Goal: Task Accomplishment & Management: Manage account settings

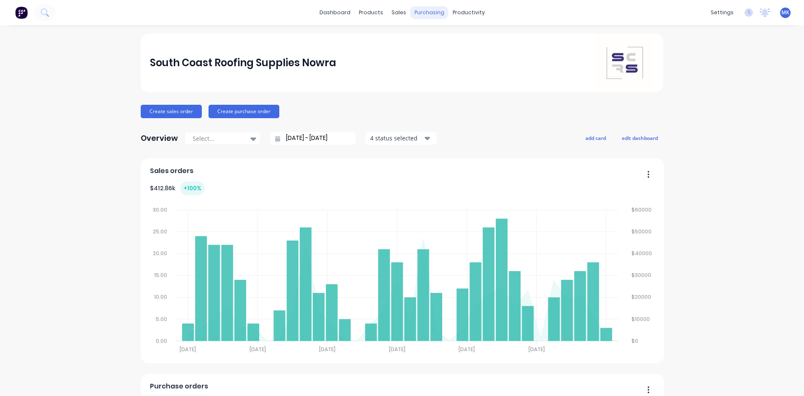
click at [428, 13] on div "purchasing" at bounding box center [429, 12] width 38 height 13
click at [433, 43] on div "Purchase Orders" at bounding box center [453, 40] width 44 height 8
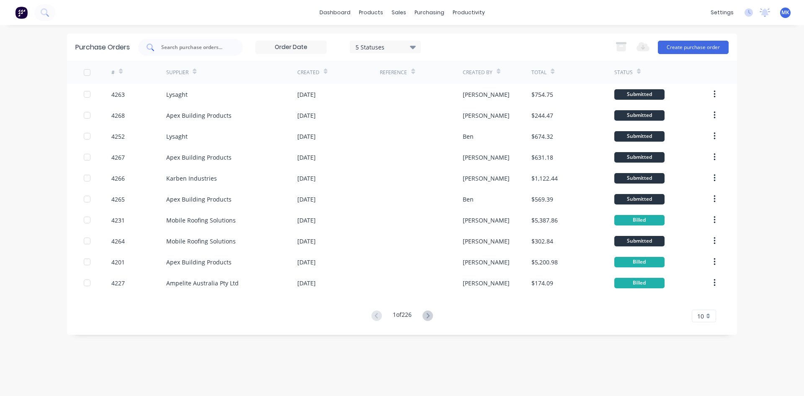
click at [183, 51] on input "text" at bounding box center [195, 47] width 70 height 8
type input "4240"
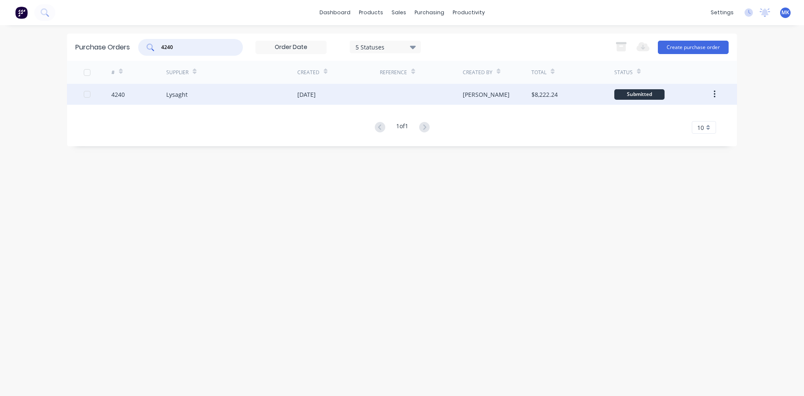
click at [515, 84] on div "[PERSON_NAME]" at bounding box center [497, 94] width 69 height 21
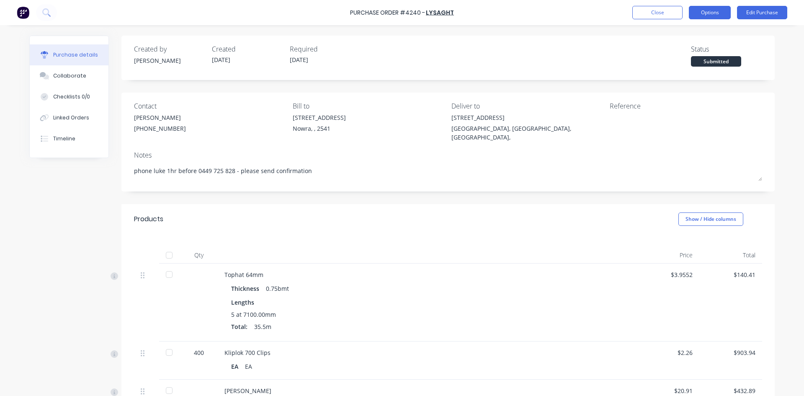
click at [722, 12] on button "Options" at bounding box center [710, 12] width 42 height 13
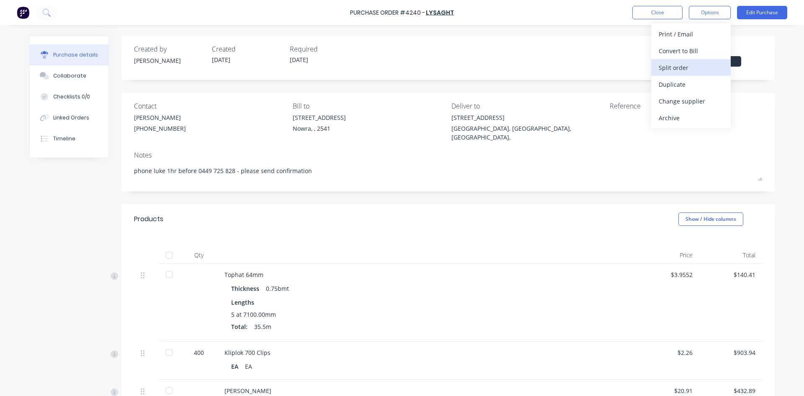
click at [716, 70] on div "Split order" at bounding box center [691, 68] width 64 height 12
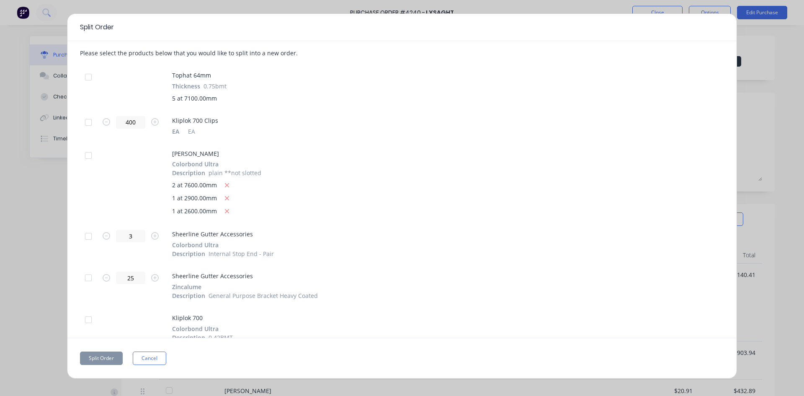
click at [88, 74] on div at bounding box center [88, 77] width 17 height 17
click at [90, 124] on div at bounding box center [88, 122] width 17 height 17
click at [83, 159] on div at bounding box center [88, 155] width 17 height 17
click at [84, 234] on div at bounding box center [88, 236] width 17 height 17
click at [90, 278] on div at bounding box center [88, 277] width 17 height 17
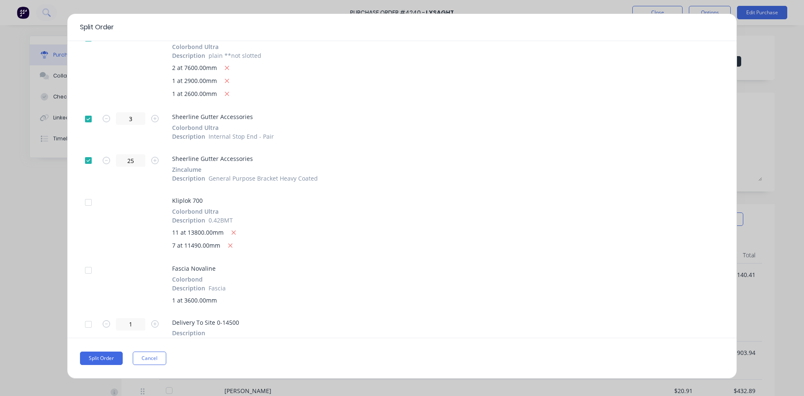
scroll to position [124, 0]
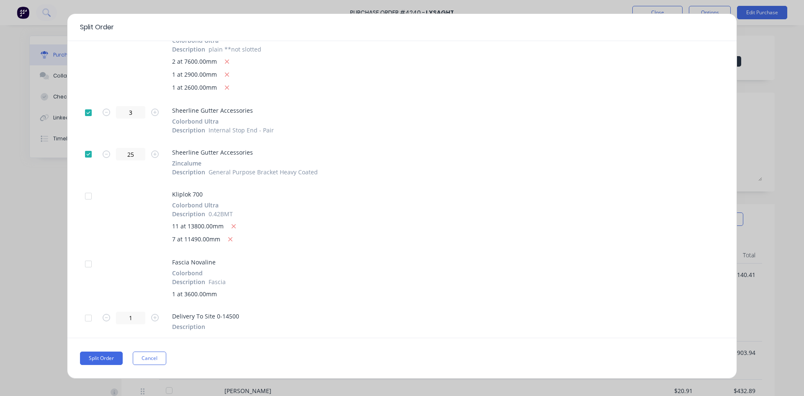
click at [90, 318] on div at bounding box center [88, 317] width 17 height 17
click at [105, 352] on button "Split Order" at bounding box center [101, 357] width 43 height 13
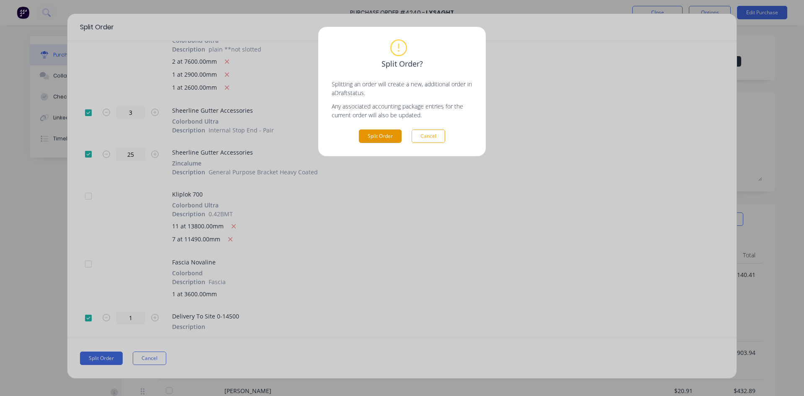
click at [375, 141] on button "Split Order" at bounding box center [380, 135] width 43 height 13
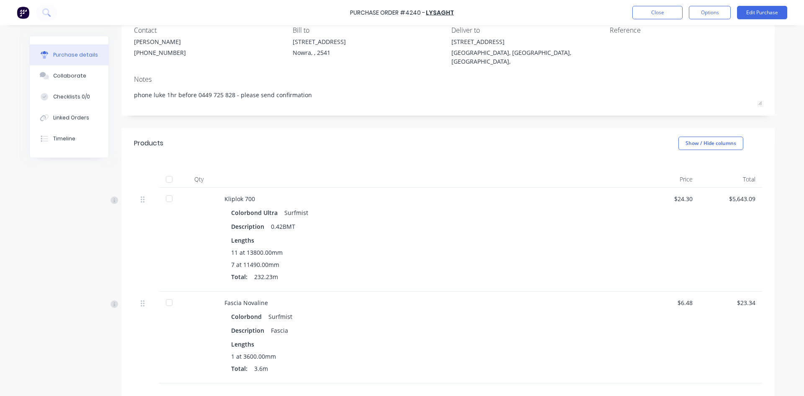
scroll to position [174, 0]
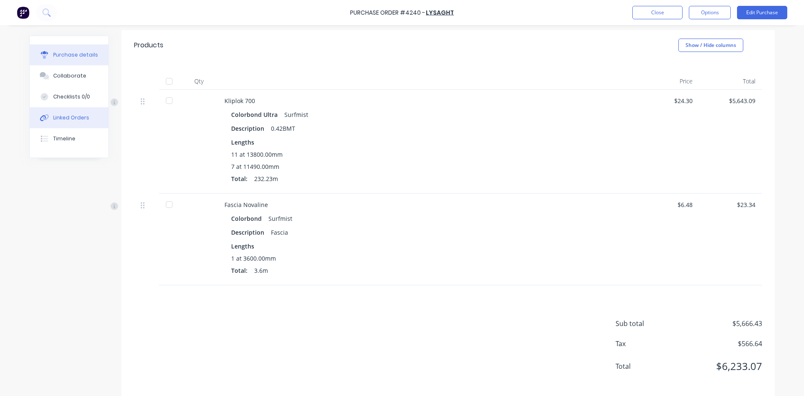
click at [90, 121] on button "Linked Orders" at bounding box center [69, 117] width 79 height 21
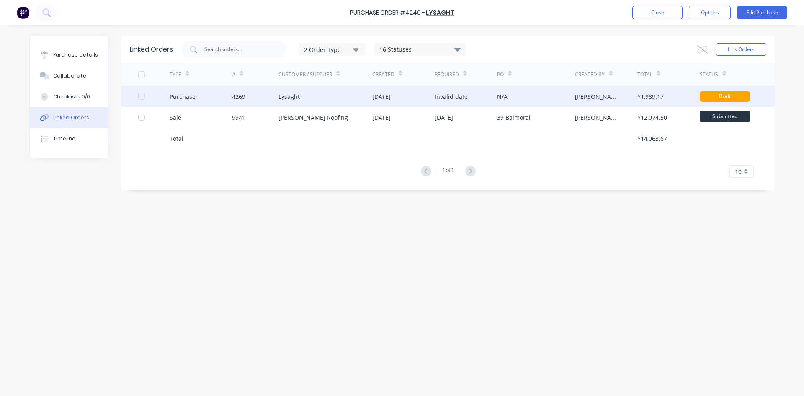
click at [519, 103] on div "N/A" at bounding box center [536, 96] width 78 height 21
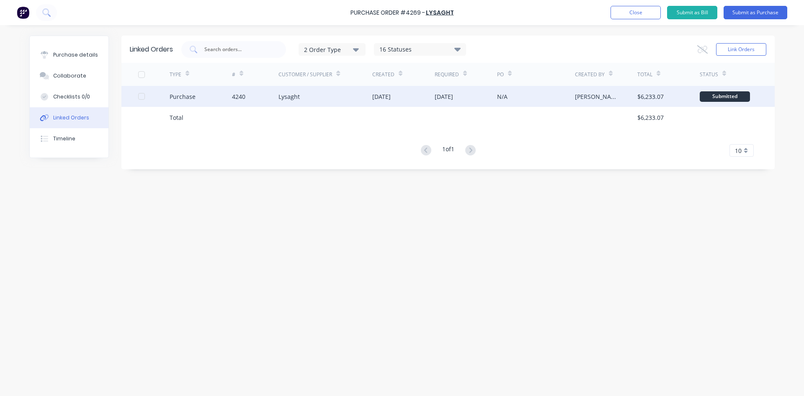
click at [538, 100] on div "N/A" at bounding box center [536, 96] width 78 height 21
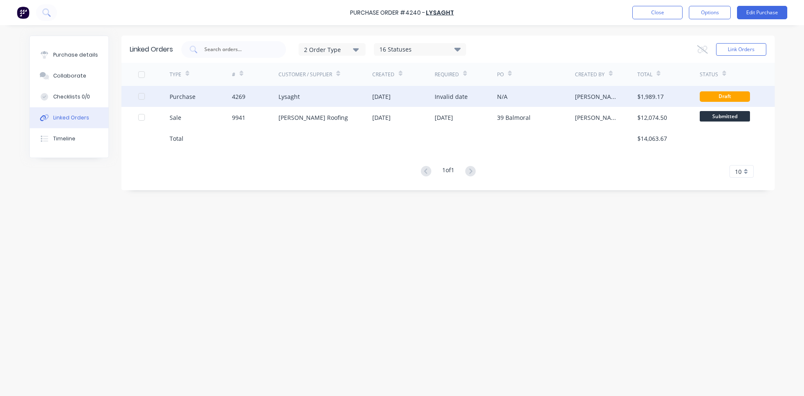
click at [560, 97] on div "N/A" at bounding box center [536, 96] width 78 height 21
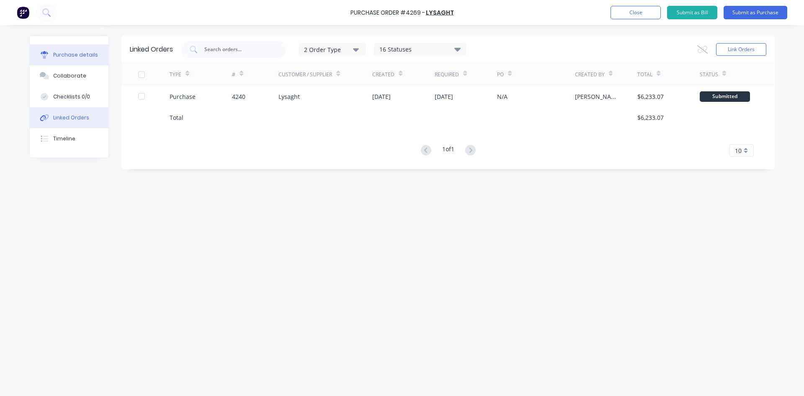
click at [94, 46] on button "Purchase details" at bounding box center [69, 54] width 79 height 21
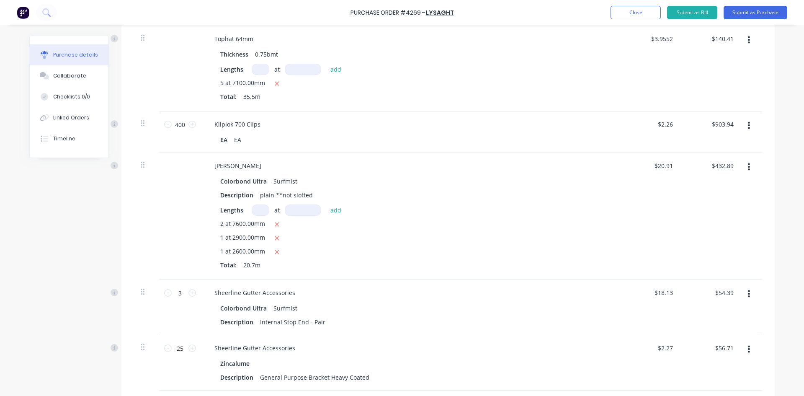
scroll to position [454, 0]
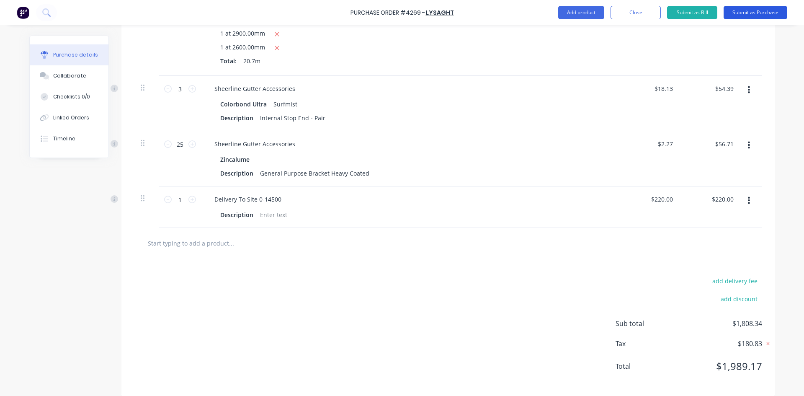
click at [749, 11] on button "Submit as Purchase" at bounding box center [756, 12] width 64 height 13
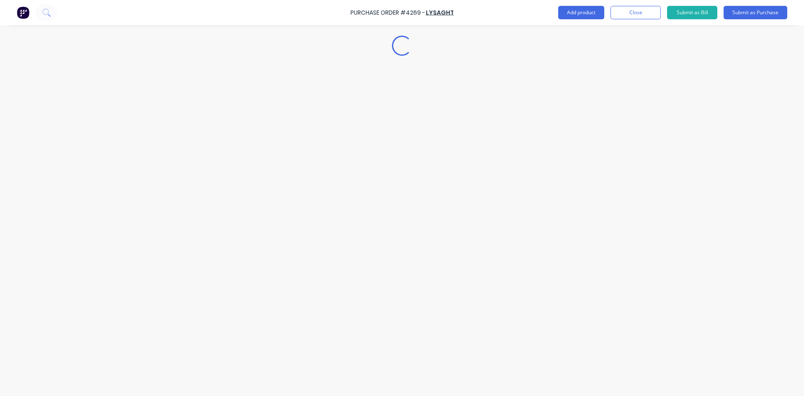
scroll to position [0, 0]
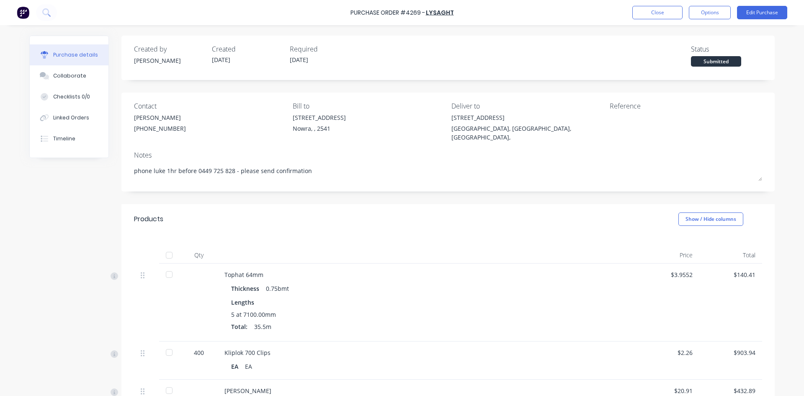
click at [168, 247] on div at bounding box center [169, 255] width 17 height 17
click at [701, 15] on button "Options" at bounding box center [710, 12] width 42 height 13
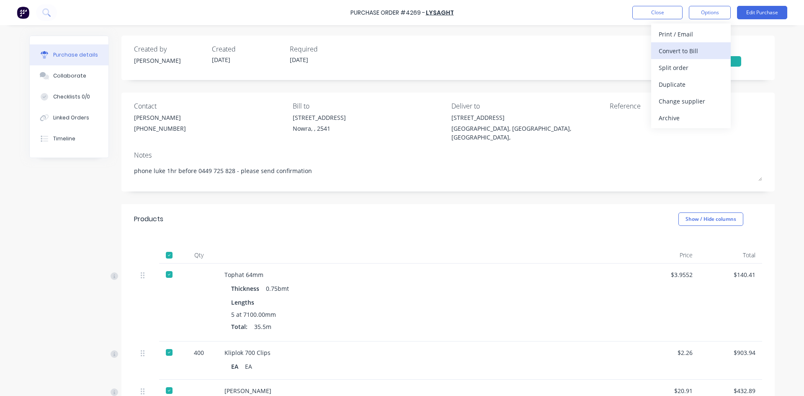
click at [693, 46] on div "Convert to Bill" at bounding box center [691, 51] width 64 height 12
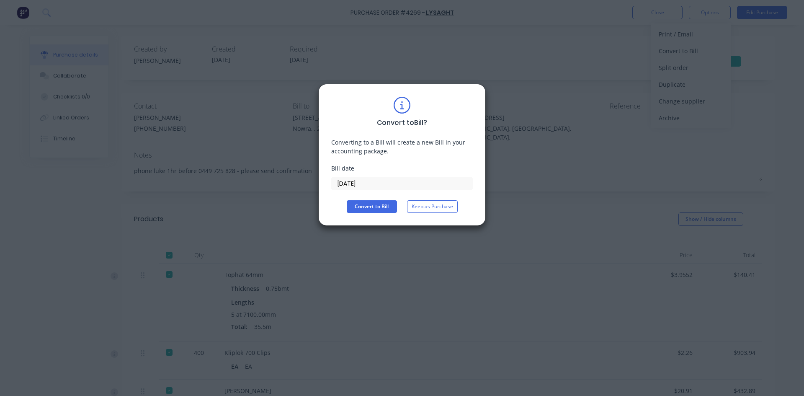
click at [362, 186] on input "[DATE]" at bounding box center [402, 183] width 141 height 13
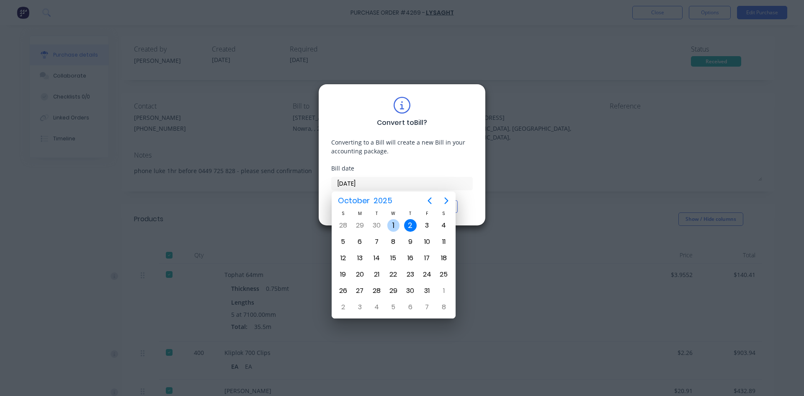
click at [395, 225] on div "1" at bounding box center [393, 225] width 13 height 13
type input "[DATE]"
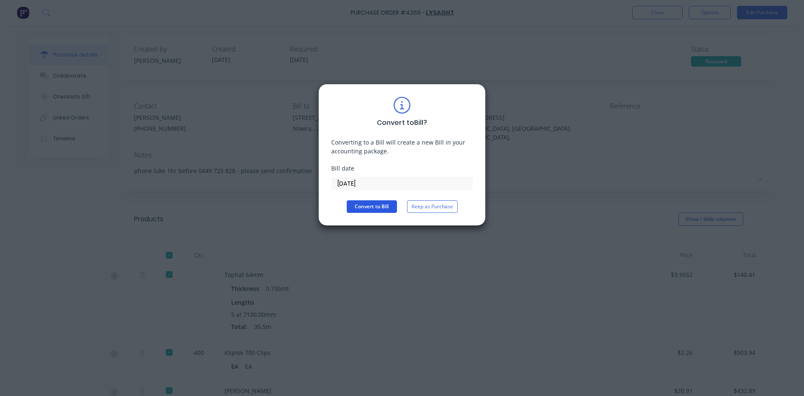
click at [368, 208] on button "Convert to Bill" at bounding box center [372, 206] width 50 height 13
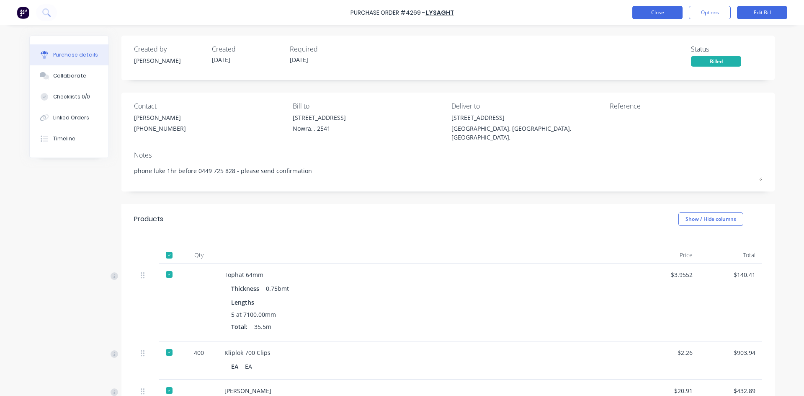
click at [671, 17] on button "Close" at bounding box center [657, 12] width 50 height 13
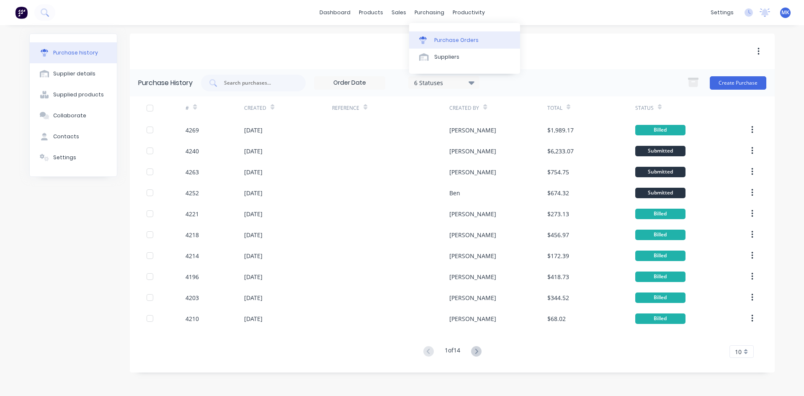
click at [423, 40] on icon at bounding box center [423, 40] width 8 height 8
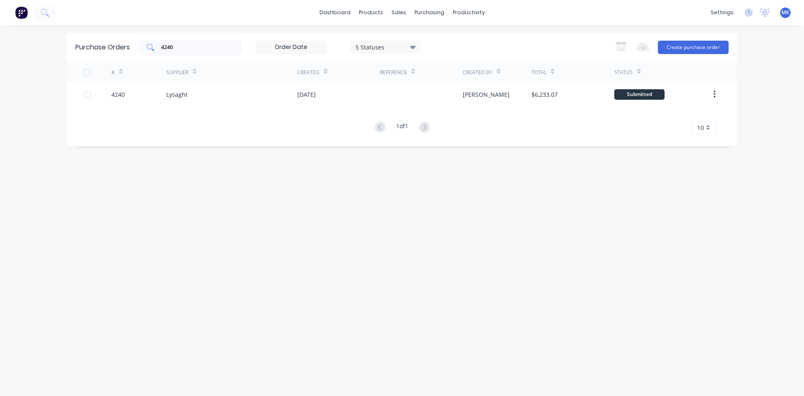
click at [205, 48] on input "4240" at bounding box center [195, 47] width 70 height 8
type input "4247"
click at [516, 98] on div "[PERSON_NAME]" at bounding box center [497, 94] width 69 height 21
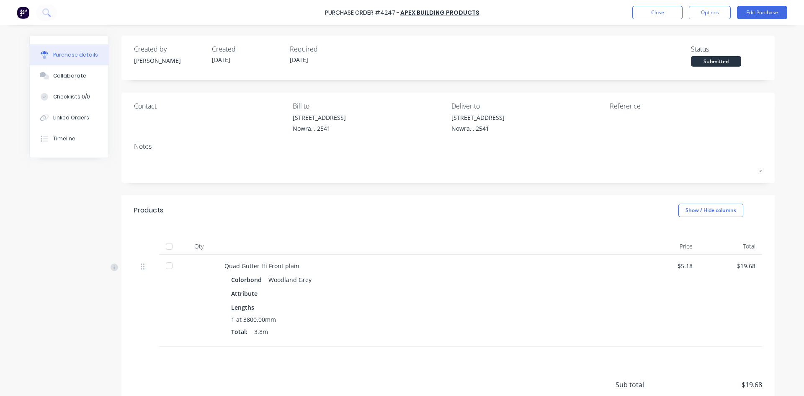
click at [167, 246] on div at bounding box center [169, 246] width 17 height 17
click at [706, 9] on button "Options" at bounding box center [710, 12] width 42 height 13
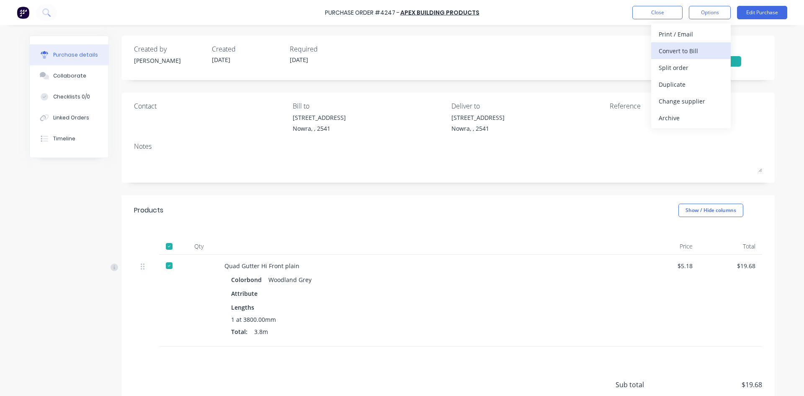
click at [713, 54] on div "Convert to Bill" at bounding box center [691, 51] width 64 height 12
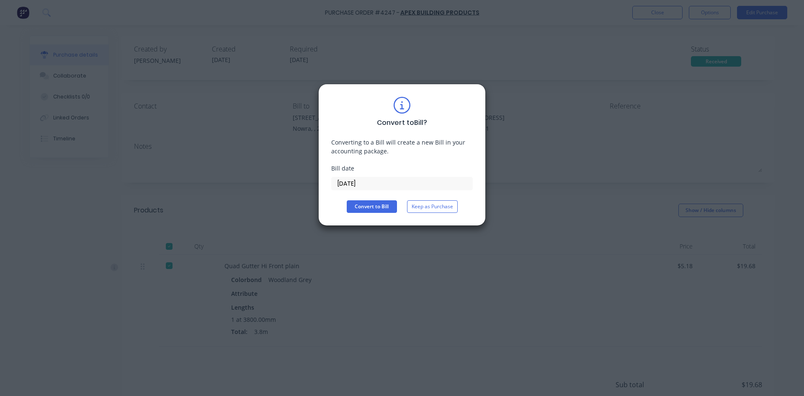
click at [374, 215] on div "Convert to Bill ? Converting to a Bill will create a new Bill in your accountin…" at bounding box center [402, 155] width 168 height 142
click at [379, 204] on button "Convert to Bill" at bounding box center [372, 206] width 50 height 13
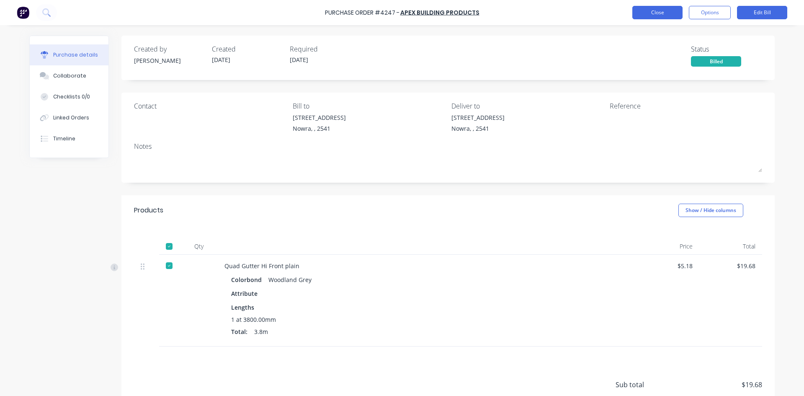
click at [673, 13] on button "Close" at bounding box center [657, 12] width 50 height 13
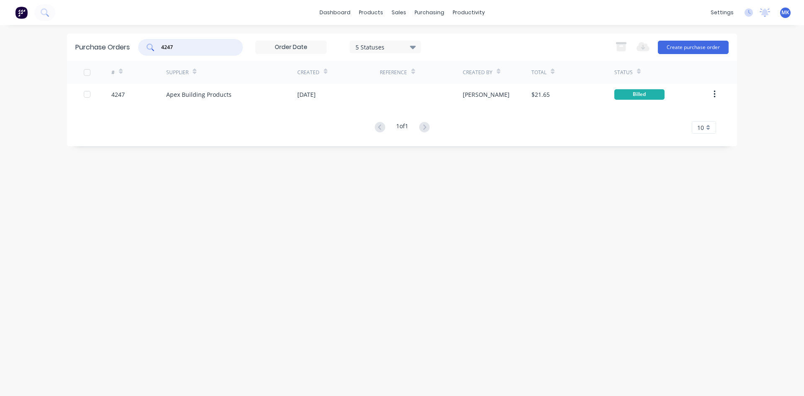
click at [210, 50] on input "4247" at bounding box center [195, 47] width 70 height 8
type input "4241"
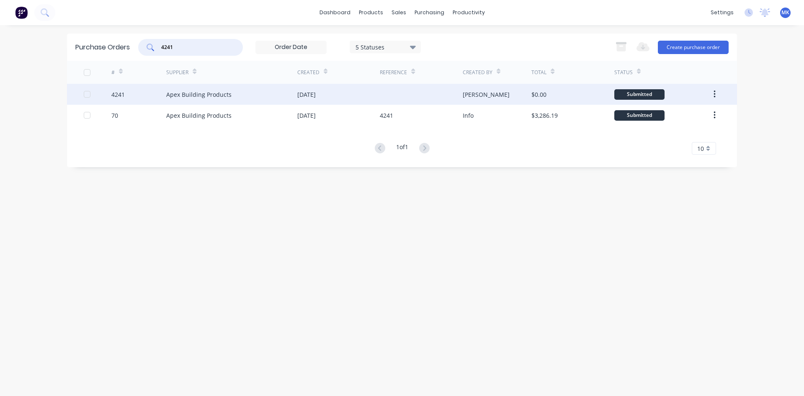
click at [513, 95] on div "[PERSON_NAME]" at bounding box center [497, 94] width 69 height 21
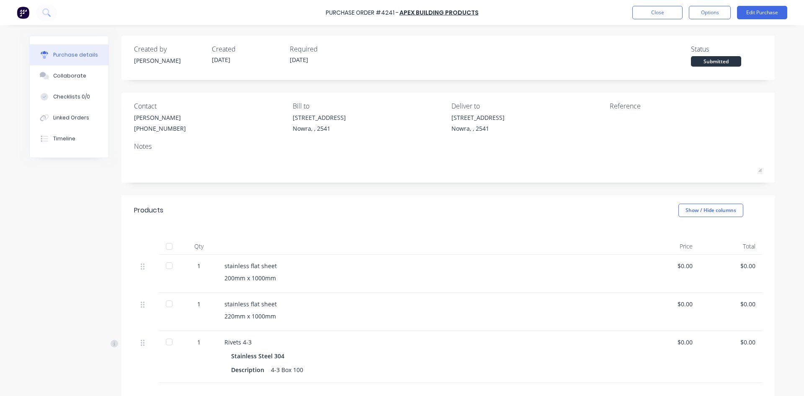
scroll to position [42, 0]
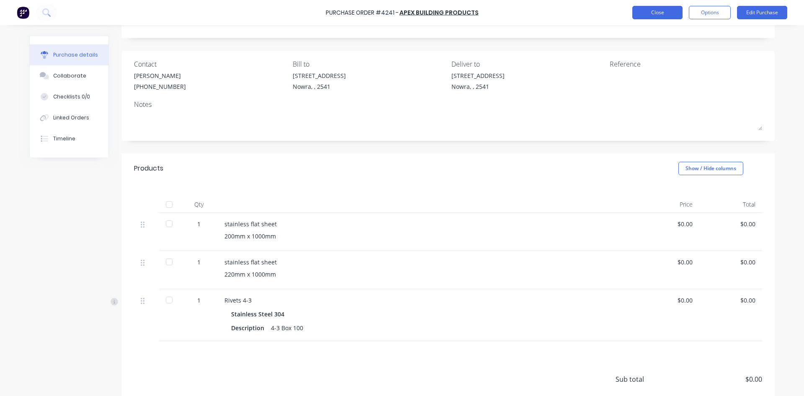
click at [642, 13] on button "Close" at bounding box center [657, 12] width 50 height 13
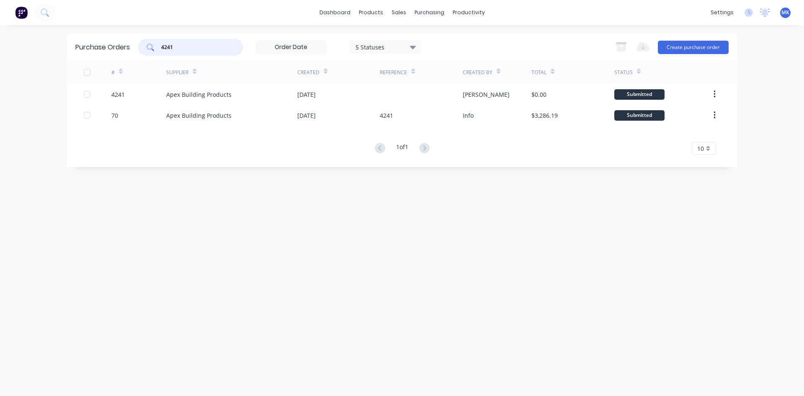
click at [199, 47] on input "4241" at bounding box center [195, 47] width 70 height 8
type input "4242"
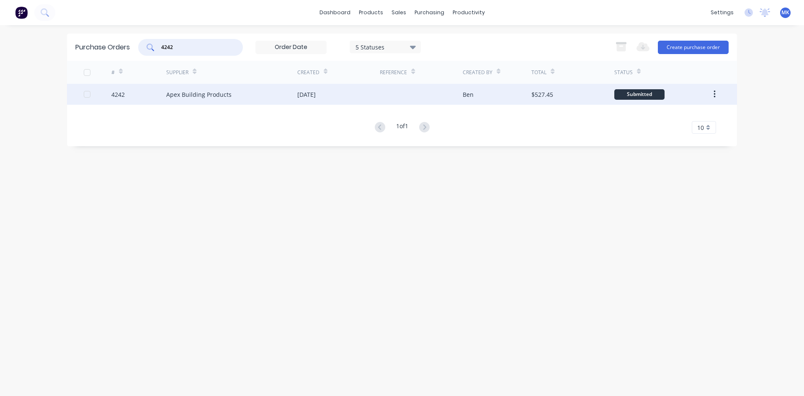
click at [423, 103] on div at bounding box center [421, 94] width 82 height 21
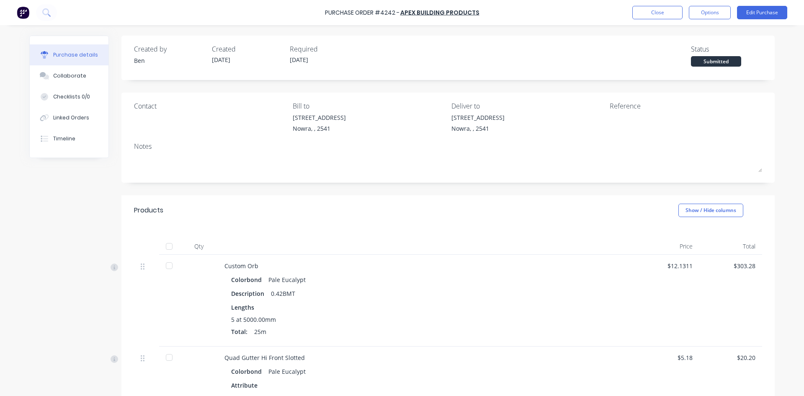
click at [171, 245] on div at bounding box center [169, 246] width 17 height 17
click at [707, 16] on button "Options" at bounding box center [710, 12] width 42 height 13
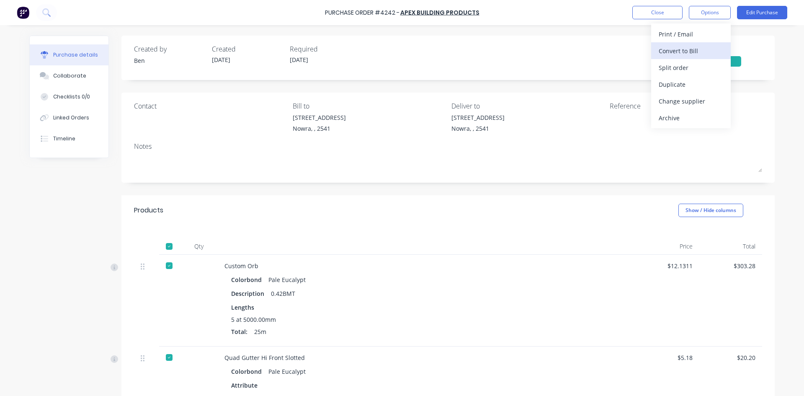
click at [707, 49] on div "Convert to Bill" at bounding box center [691, 51] width 64 height 12
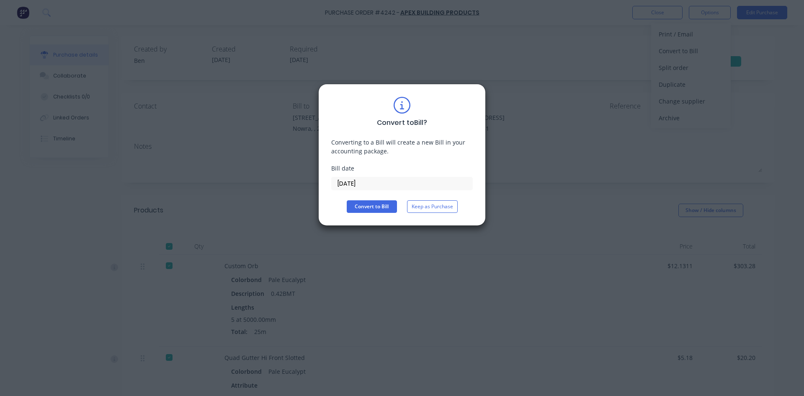
click at [398, 206] on div "Convert to Bill Keep as Purchase" at bounding box center [402, 206] width 142 height 13
click at [388, 206] on button "Convert to Bill" at bounding box center [372, 206] width 50 height 13
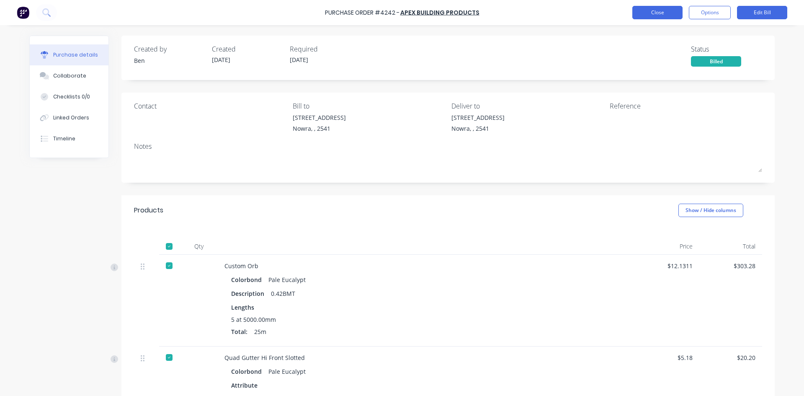
click at [634, 14] on button "Close" at bounding box center [657, 12] width 50 height 13
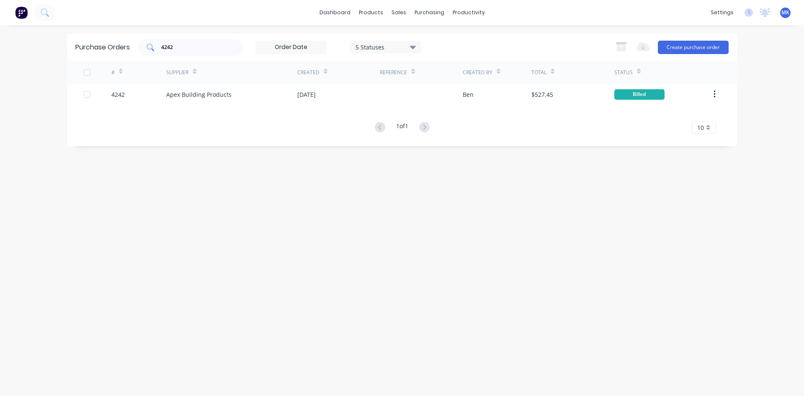
click at [207, 45] on input "4242" at bounding box center [195, 47] width 70 height 8
type input "4232"
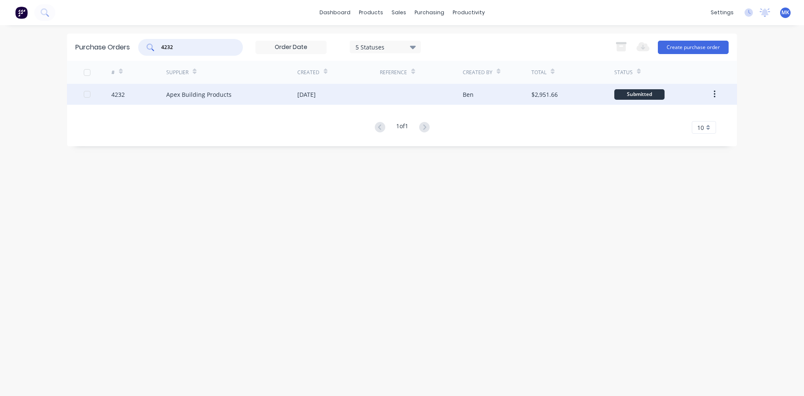
click at [593, 95] on div "$2,951.66" at bounding box center [572, 94] width 82 height 21
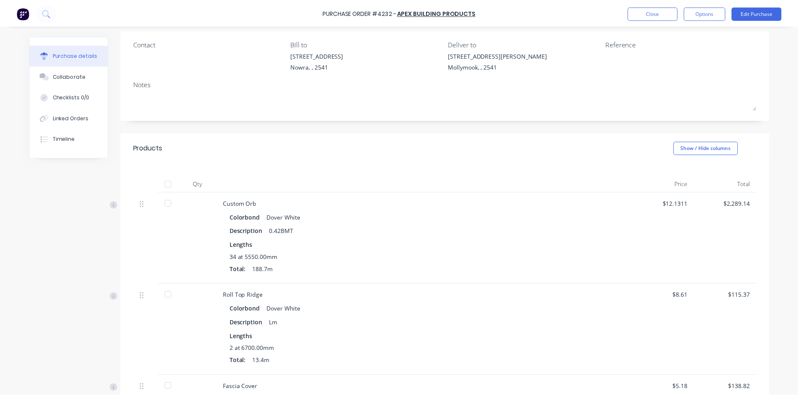
scroll to position [209, 0]
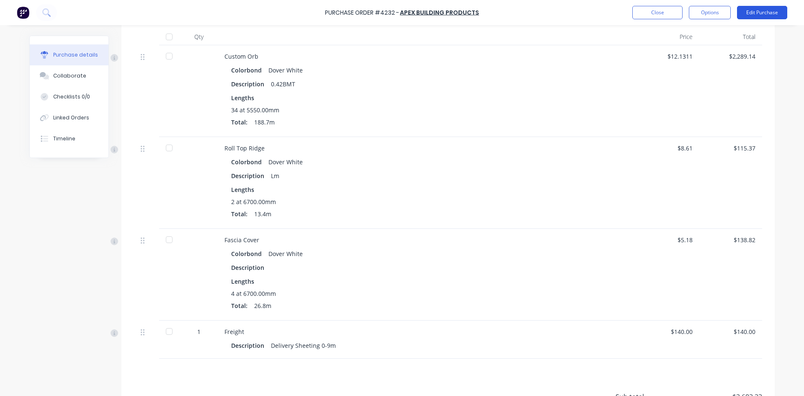
click at [745, 9] on button "Edit Purchase" at bounding box center [762, 12] width 50 height 13
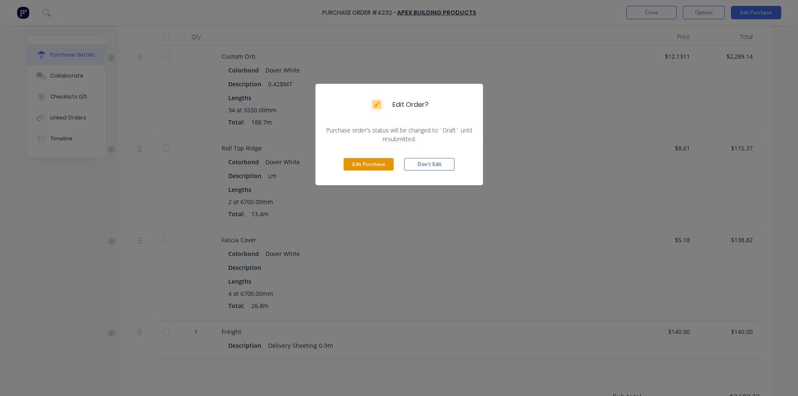
click at [368, 162] on button "Edit Purchase" at bounding box center [368, 164] width 50 height 13
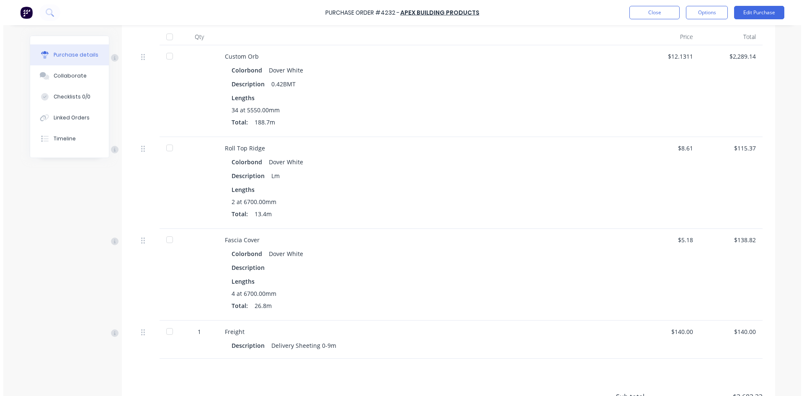
scroll to position [222, 0]
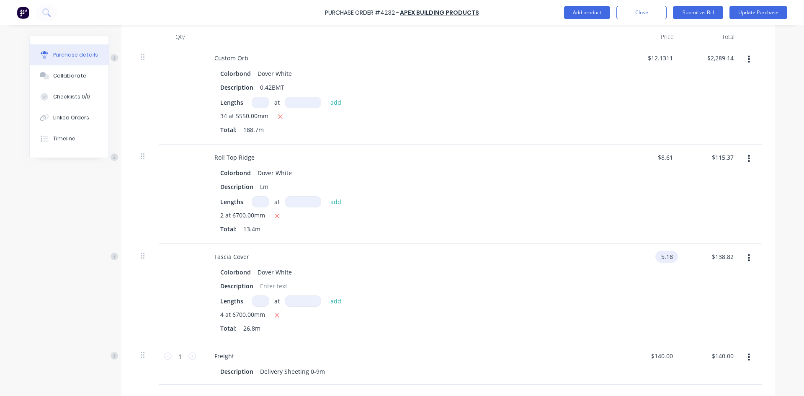
click at [657, 260] on input "5.18" at bounding box center [664, 256] width 19 height 12
click at [661, 253] on input "5.18" at bounding box center [667, 256] width 16 height 12
type input "$6.22"
type input "166.70"
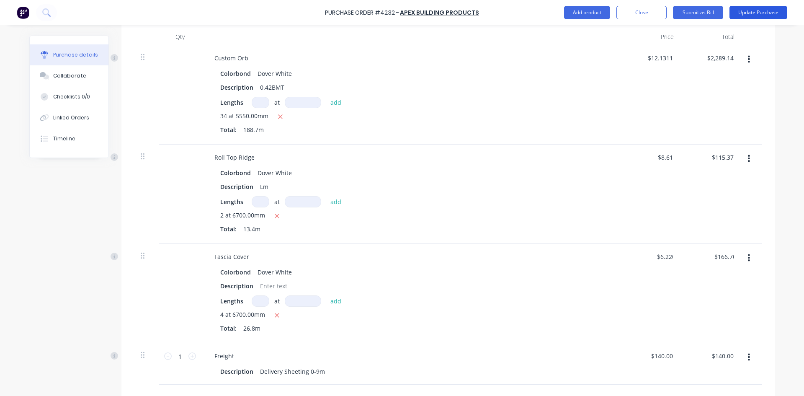
click at [753, 15] on button "Update Purchase" at bounding box center [758, 12] width 58 height 13
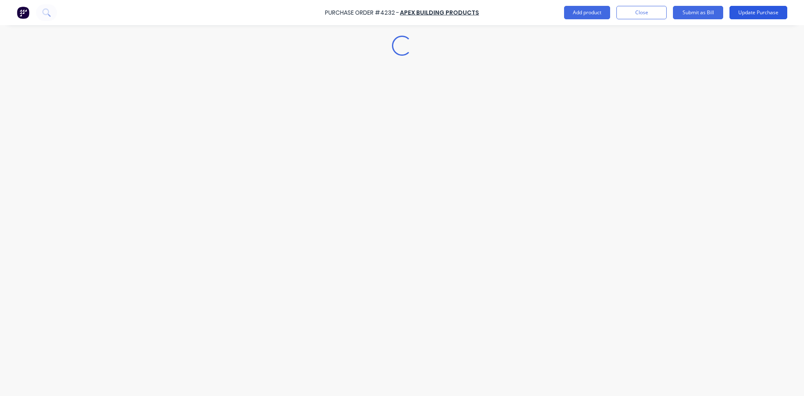
scroll to position [0, 0]
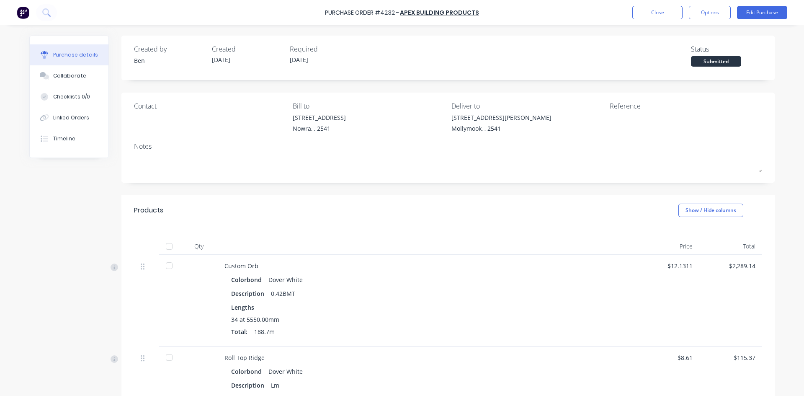
click at [161, 253] on div at bounding box center [169, 246] width 17 height 17
click at [700, 13] on button "Options" at bounding box center [710, 12] width 42 height 13
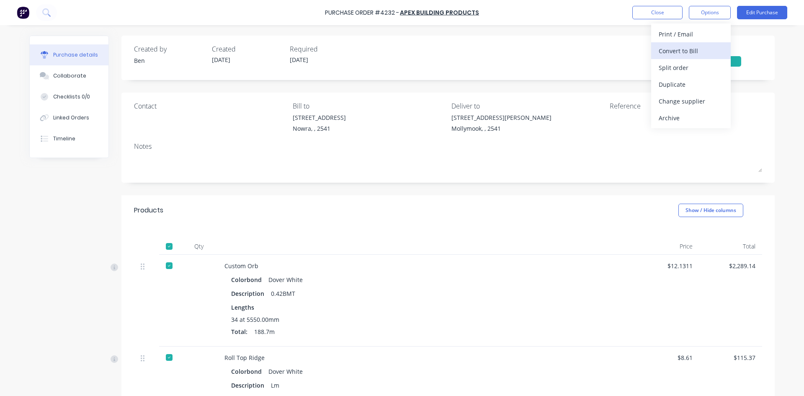
click at [697, 49] on div "Convert to Bill" at bounding box center [691, 51] width 64 height 12
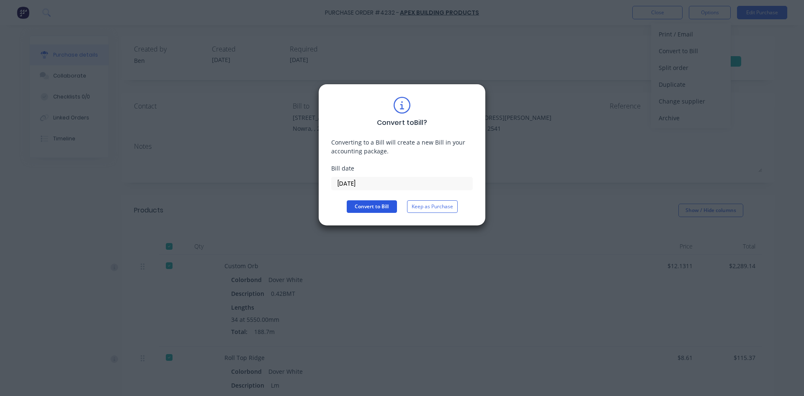
click at [387, 208] on button "Convert to Bill" at bounding box center [372, 206] width 50 height 13
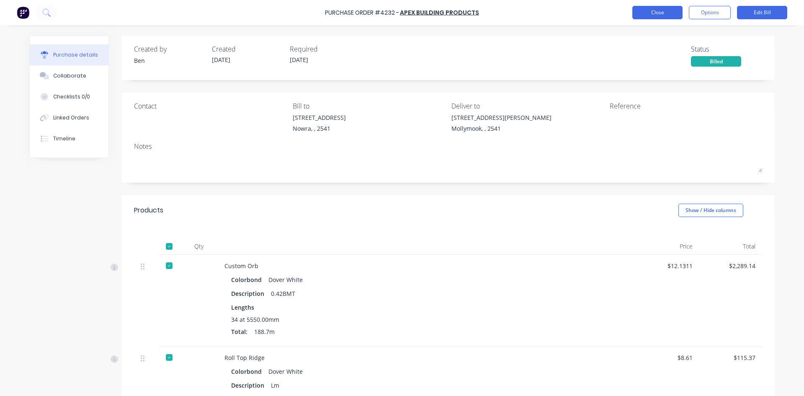
click at [660, 12] on button "Close" at bounding box center [657, 12] width 50 height 13
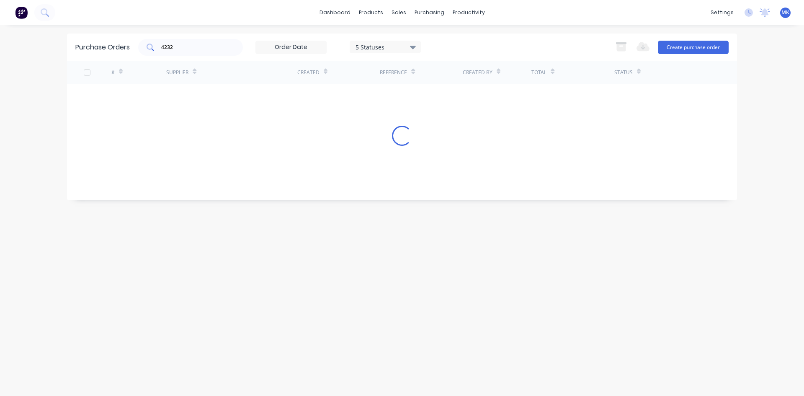
click at [206, 52] on div "4232" at bounding box center [190, 47] width 105 height 17
type input "4216"
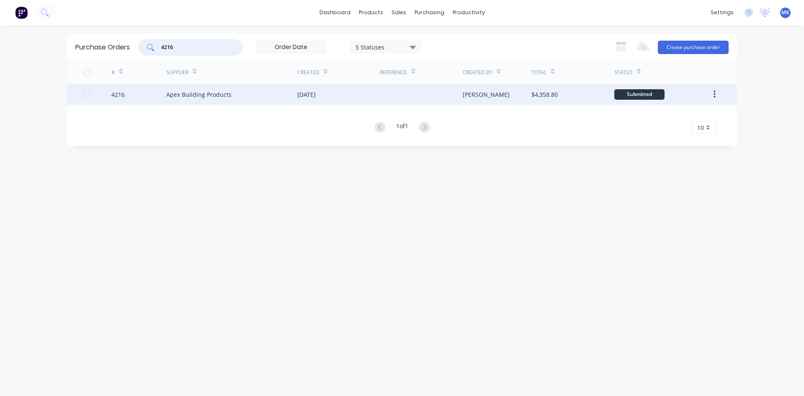
click at [494, 100] on div "[PERSON_NAME]" at bounding box center [497, 94] width 69 height 21
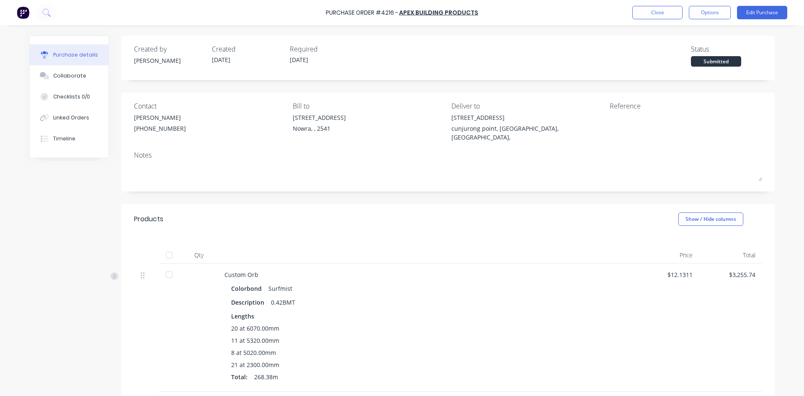
click at [168, 247] on div at bounding box center [169, 255] width 17 height 17
click at [712, 15] on button "Options" at bounding box center [710, 12] width 42 height 13
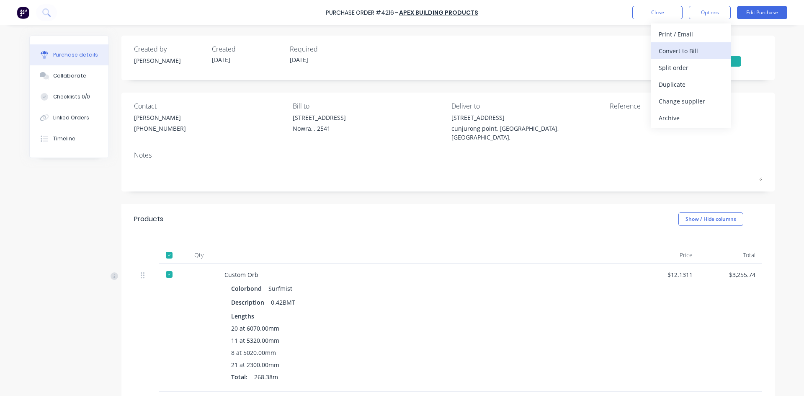
click at [712, 52] on div "Convert to Bill" at bounding box center [691, 51] width 64 height 12
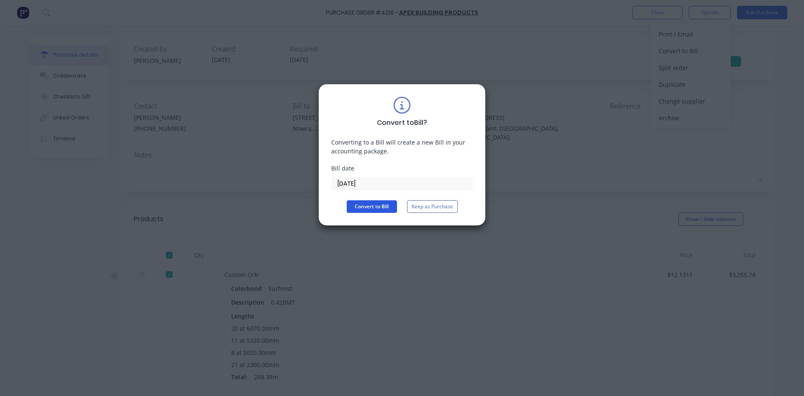
click at [373, 209] on button "Convert to Bill" at bounding box center [372, 206] width 50 height 13
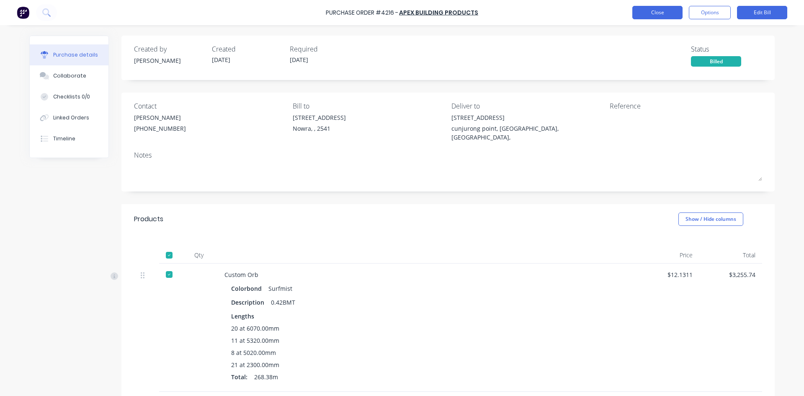
click at [659, 10] on button "Close" at bounding box center [657, 12] width 50 height 13
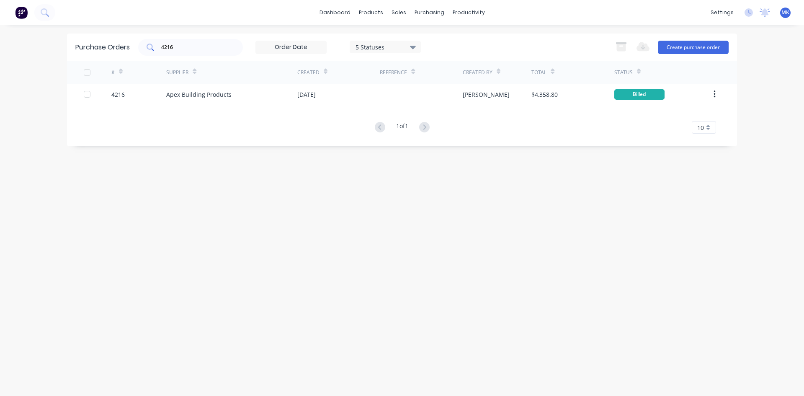
click at [193, 49] on input "4216" at bounding box center [195, 47] width 70 height 8
type input "4241"
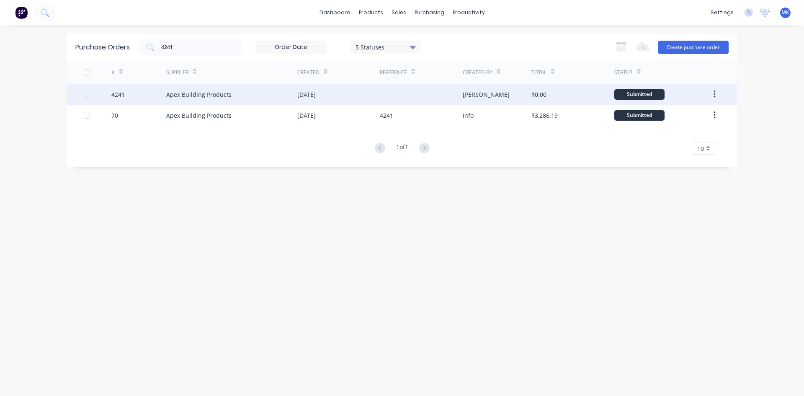
click at [310, 96] on div "[DATE]" at bounding box center [306, 94] width 18 height 9
